Goal: Information Seeking & Learning: Learn about a topic

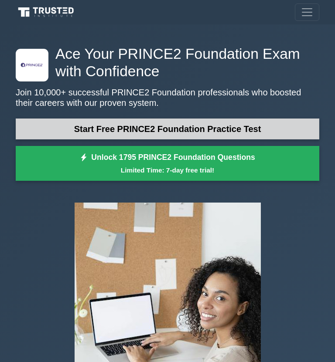
click at [175, 125] on link "Start Free PRINCE2 Foundation Practice Test" at bounding box center [167, 128] width 303 height 21
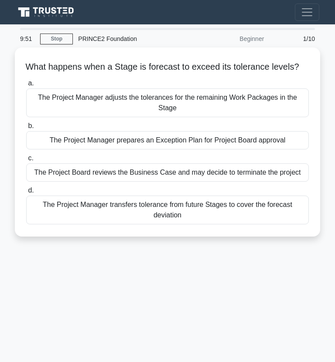
drag, startPoint x: 24, startPoint y: 65, endPoint x: 219, endPoint y: 245, distance: 264.8
click at [219, 245] on div "What happens when a Stage is forecast to exceed its tolerance levels? .spinner_…" at bounding box center [167, 147] width 314 height 200
copy div "What happens when a Stage is forecast to exceed its tolerance levels? .spinner_…"
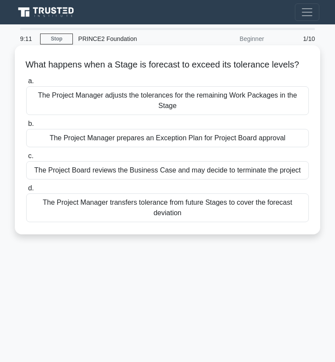
click at [114, 137] on div "The Project Manager prepares an Exception Plan for Project Board approval" at bounding box center [167, 138] width 282 height 18
click at [26, 127] on input "b. The Project Manager prepares an Exception Plan for Project Board approval" at bounding box center [26, 124] width 0 height 6
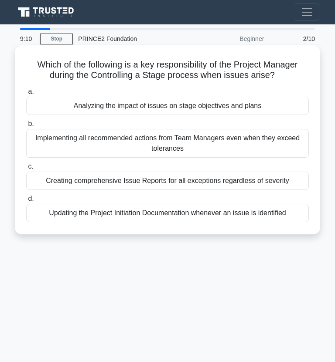
click at [129, 139] on div "Implementing all recommended actions from Team Managers even when they exceed t…" at bounding box center [167, 143] width 282 height 29
click at [26, 127] on input "b. Implementing all recommended actions from Team Managers even when they excee…" at bounding box center [26, 124] width 0 height 6
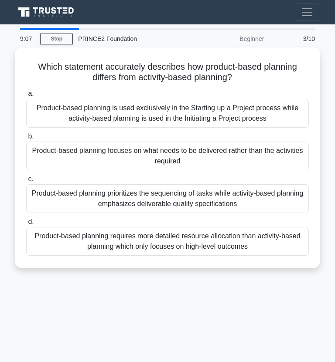
click at [304, 37] on div "3/10" at bounding box center [294, 38] width 51 height 17
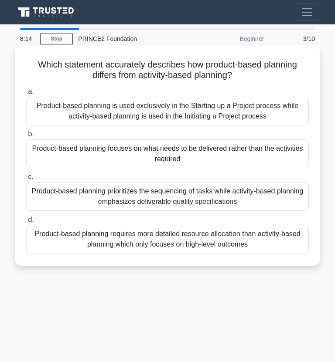
click at [129, 151] on div "Product-based planning focuses on what needs to be delivered rather than the ac…" at bounding box center [167, 153] width 282 height 29
click at [26, 137] on input "b. Product-based planning focuses on what needs to be delivered rather than the…" at bounding box center [26, 135] width 0 height 6
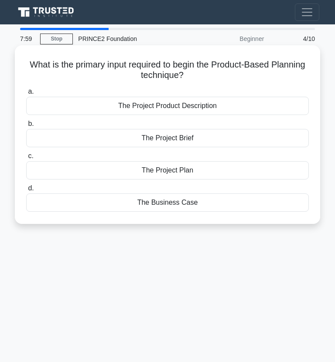
click at [176, 107] on div "The Project Product Description" at bounding box center [167, 106] width 282 height 18
click at [26, 95] on input "a. The Project Product Description" at bounding box center [26, 92] width 0 height 6
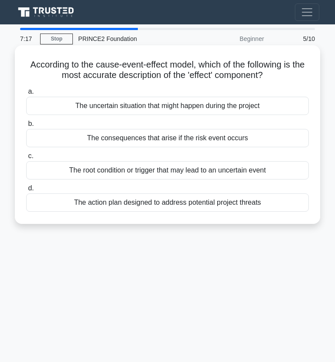
click at [187, 136] on div "The consequences that arise if the risk event occurs" at bounding box center [167, 138] width 282 height 18
click at [26, 127] on input "b. The consequences that arise if the risk event occurs" at bounding box center [26, 124] width 0 height 6
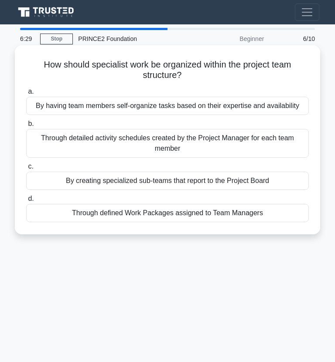
click at [202, 216] on div "Through defined Work Packages assigned to Team Managers" at bounding box center [167, 213] width 282 height 18
click at [26, 202] on input "d. Through defined Work Packages assigned to Team Managers" at bounding box center [26, 199] width 0 height 6
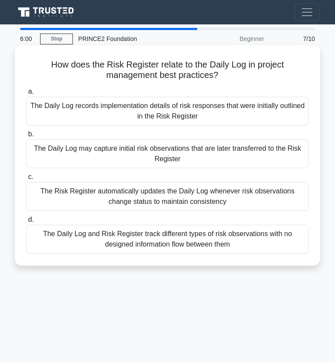
click at [182, 150] on div "The Daily Log may capture initial risk observations that are later transferred …" at bounding box center [167, 153] width 282 height 29
click at [26, 137] on input "b. The Daily Log may capture initial risk observations that are later transferr…" at bounding box center [26, 135] width 0 height 6
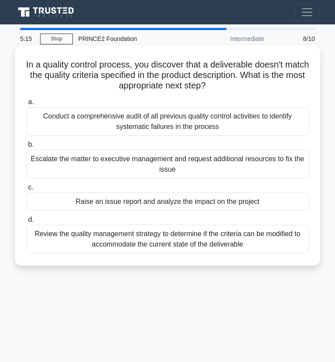
click at [156, 205] on div "Raise an issue report and analyze the impact on the project" at bounding box center [167, 202] width 282 height 18
click at [26, 190] on input "c. Raise an issue report and analyze the impact on the project" at bounding box center [26, 188] width 0 height 6
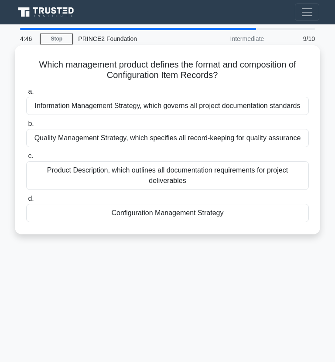
click at [184, 138] on div "Quality Management Strategy, which specifies all record-keeping for quality ass…" at bounding box center [167, 138] width 282 height 18
click at [26, 127] on input "b. Quality Management Strategy, which specifies all record-keeping for quality …" at bounding box center [26, 124] width 0 height 6
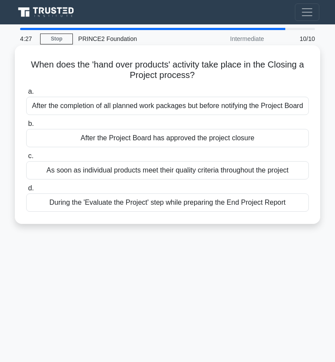
click at [156, 204] on div "During the 'Evaluate the Project' step while preparing the End Project Report" at bounding box center [167, 202] width 282 height 18
click at [26, 191] on input "d. During the 'Evaluate the Project' step while preparing the End Project Report" at bounding box center [26, 189] width 0 height 6
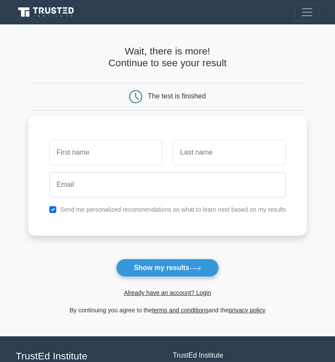
click at [140, 152] on input "text" at bounding box center [105, 152] width 113 height 25
type input "[PERSON_NAME]"
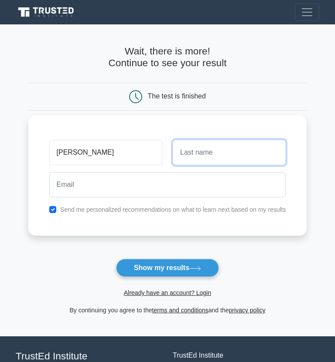
click at [186, 162] on input "text" at bounding box center [228, 152] width 113 height 25
type input "Cox"
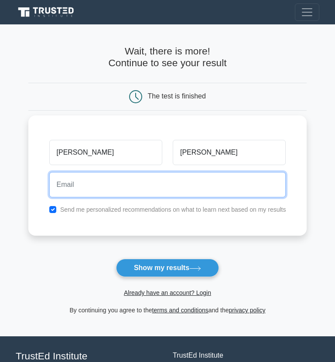
click at [180, 189] on input "email" at bounding box center [167, 184] width 237 height 25
type input "gielcox@hotmail.com"
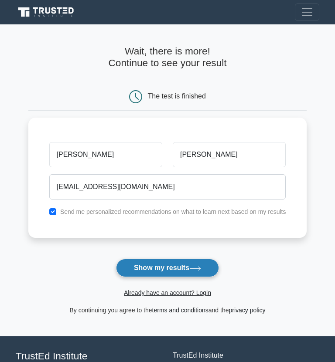
click at [169, 261] on button "Show my results" at bounding box center [167, 268] width 103 height 18
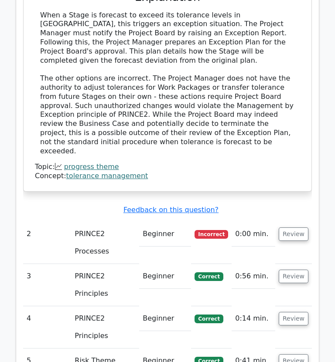
scroll to position [1021, 0]
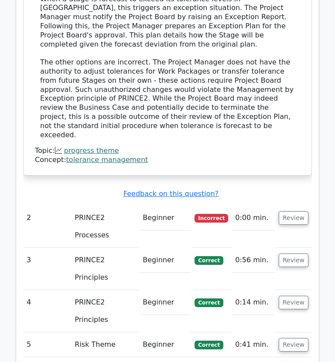
click at [122, 206] on td "PRINCE2 Processes" at bounding box center [105, 227] width 68 height 42
click at [285, 211] on button "Review" at bounding box center [293, 218] width 30 height 14
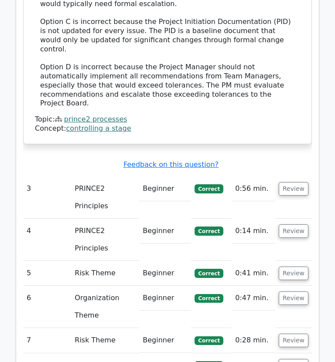
scroll to position [1603, 0]
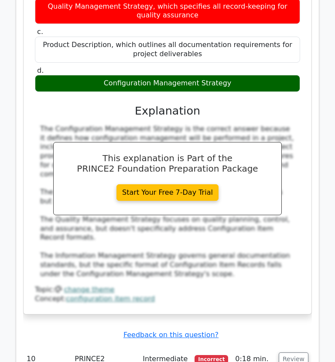
scroll to position [2115, 0]
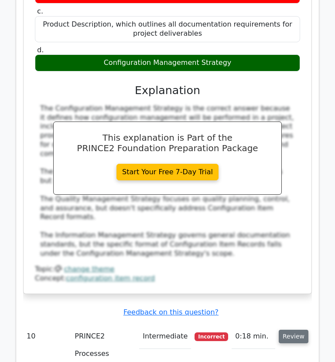
click at [291, 330] on button "Review" at bounding box center [293, 337] width 30 height 14
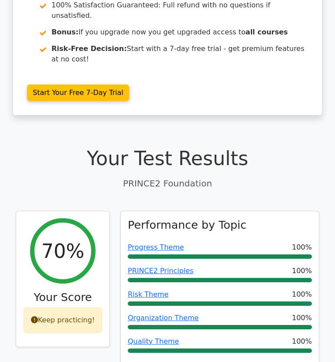
scroll to position [0, 0]
